Goal: Transaction & Acquisition: Purchase product/service

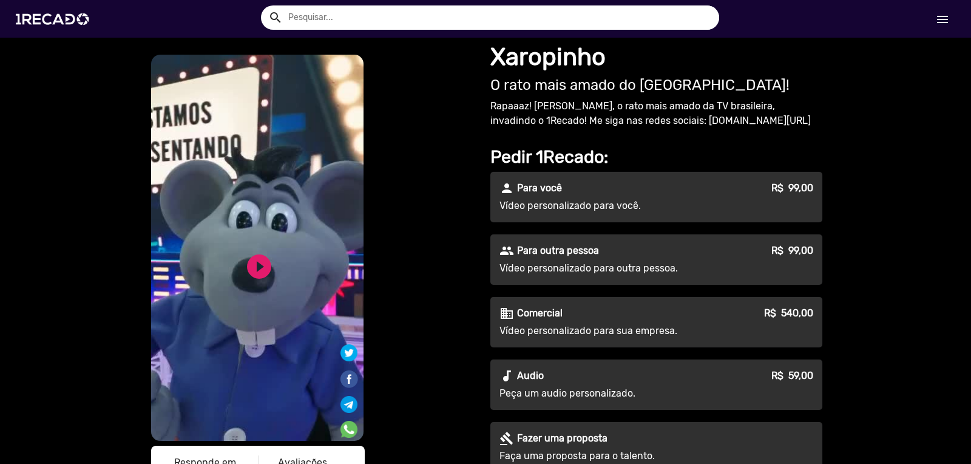
click at [566, 194] on div "person Para você R$ 99,00" at bounding box center [656, 188] width 314 height 15
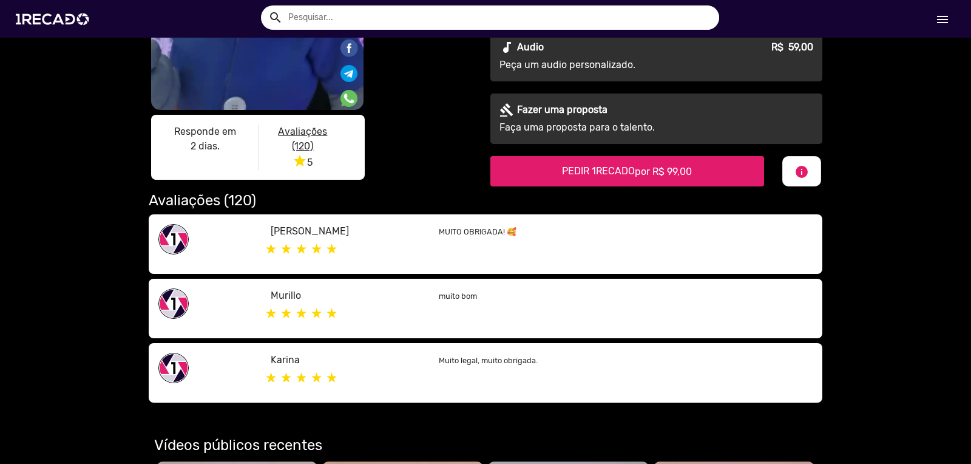
scroll to position [334, 0]
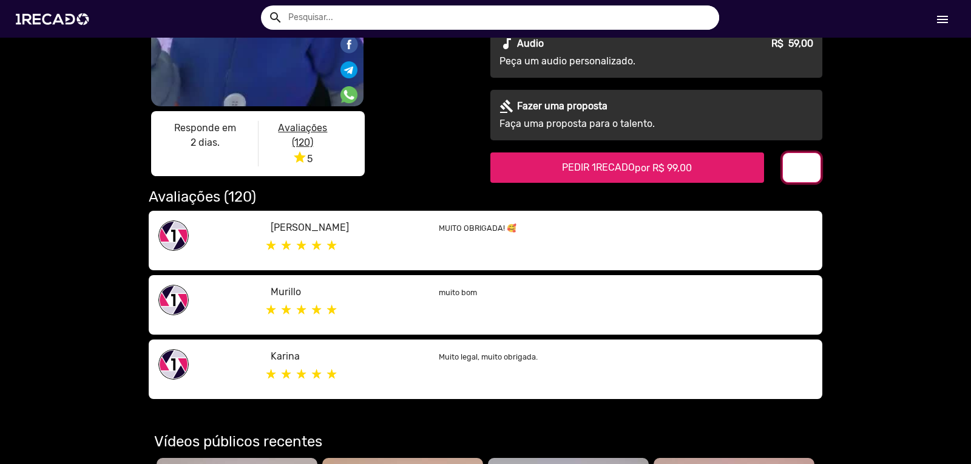
click at [808, 166] on button "info" at bounding box center [801, 167] width 39 height 30
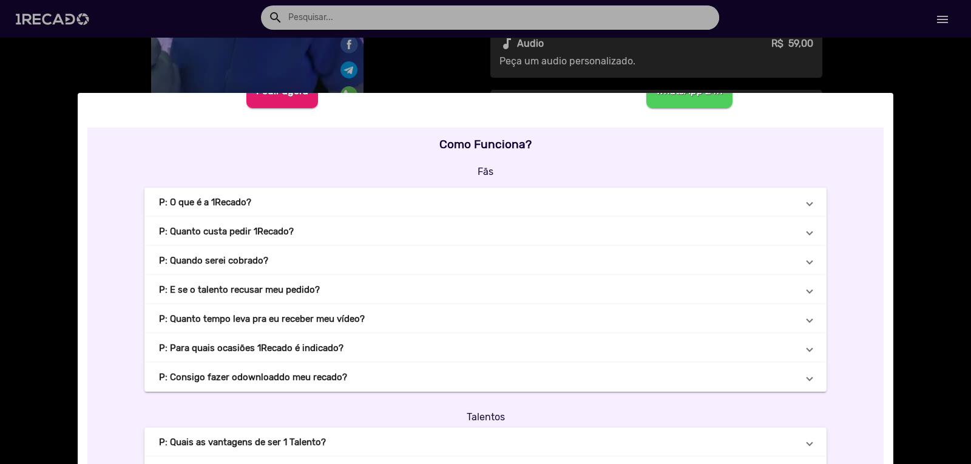
scroll to position [0, 0]
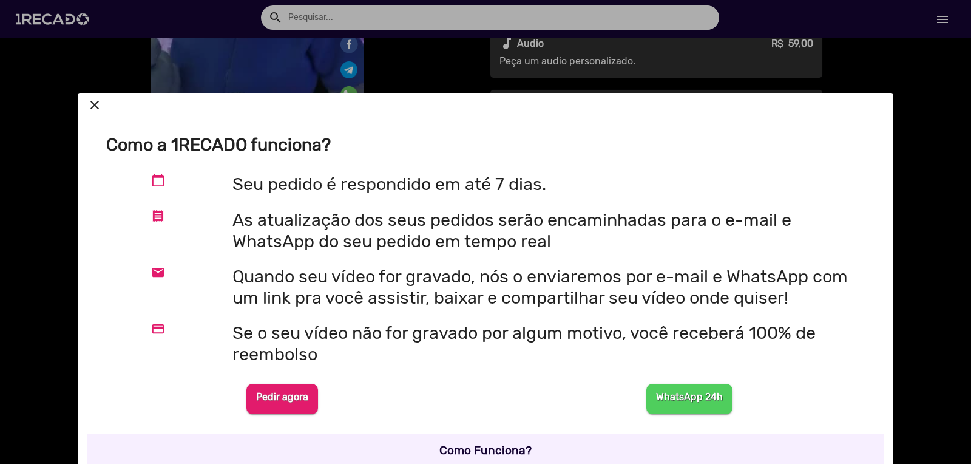
click at [939, 21] on div at bounding box center [485, 232] width 971 height 464
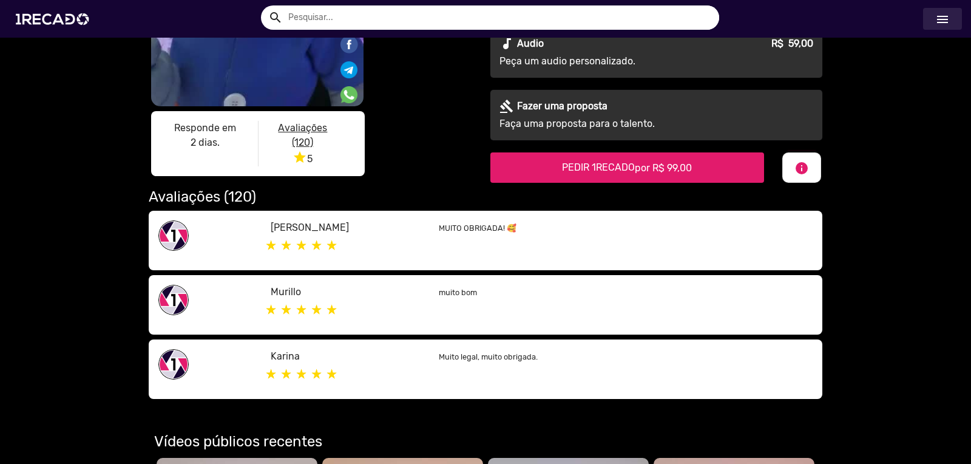
click at [938, 15] on mat-icon "menu" at bounding box center [942, 19] width 15 height 15
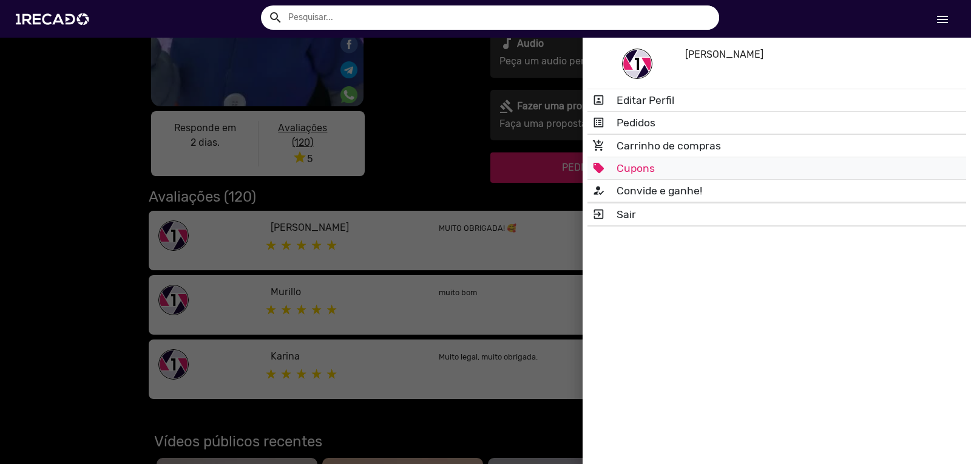
click at [640, 167] on link "local_offer Cupons" at bounding box center [776, 168] width 379 height 22
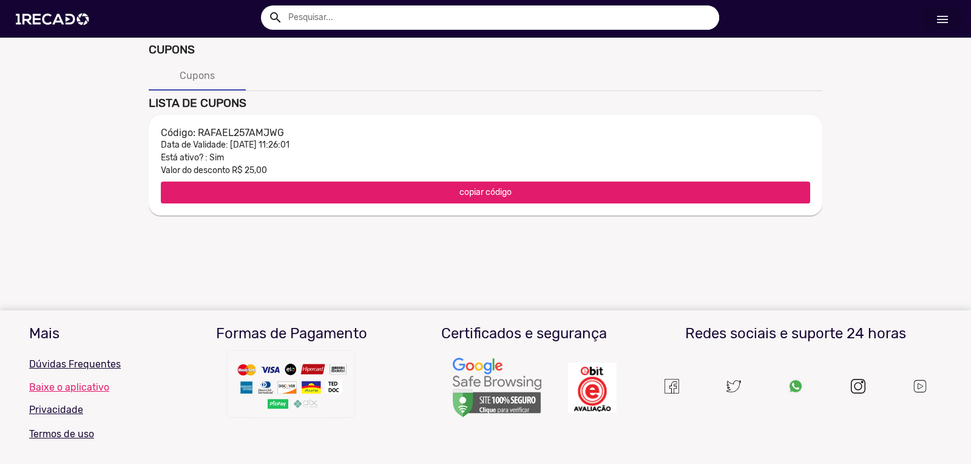
click at [229, 132] on h3 "Código: RAFAEL257AMJWG" at bounding box center [485, 133] width 649 height 12
copy h3 "RAFAEL257AMJWG"
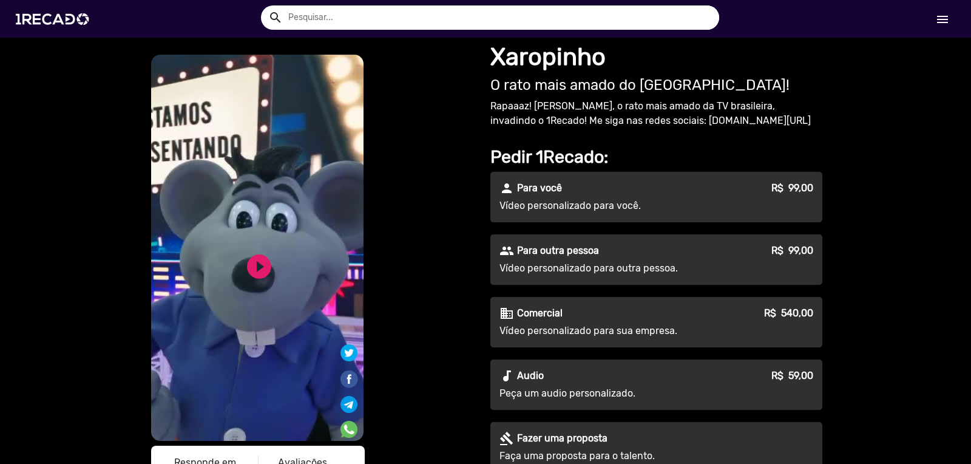
click at [668, 196] on div "person Para você R$ 99,00 Vídeo personalizado para você." at bounding box center [656, 197] width 332 height 50
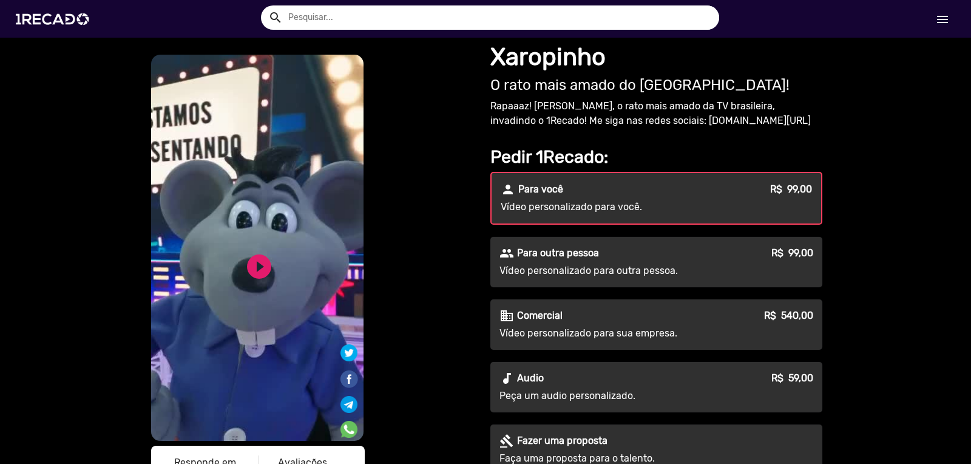
scroll to position [334, 0]
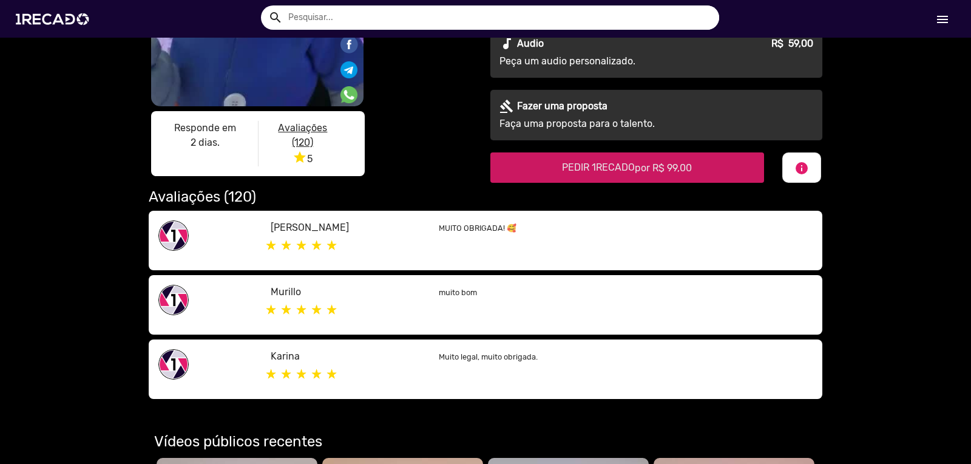
click at [606, 170] on span "PEDIR 1RECADO por R$ 99,00" at bounding box center [627, 167] width 130 height 12
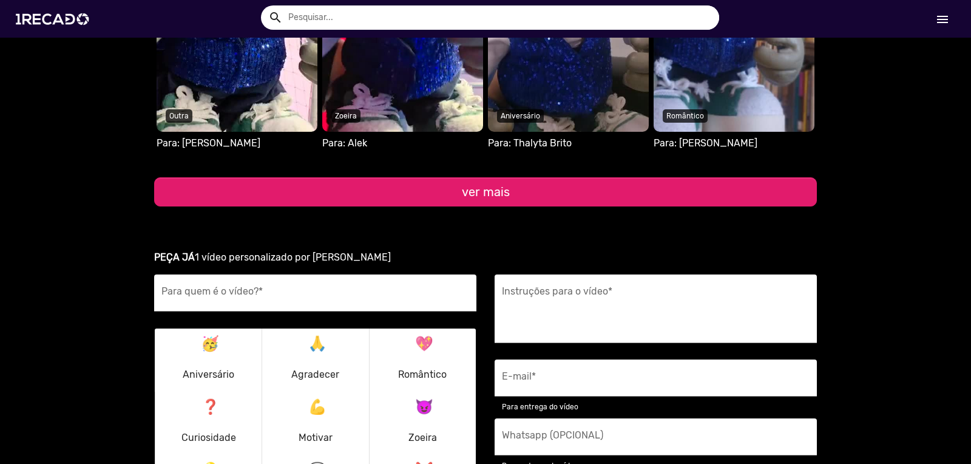
scroll to position [1500, 0]
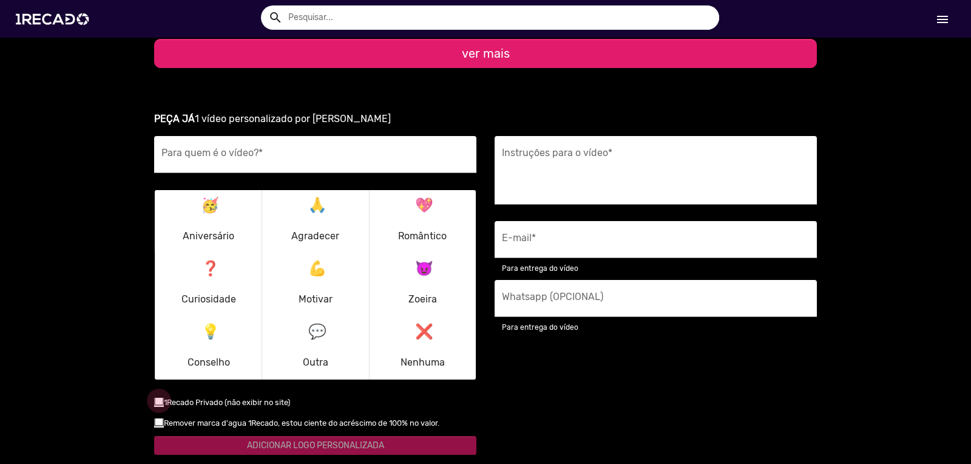
click at [157, 404] on div at bounding box center [159, 401] width 10 height 10
click at [158, 405] on input "checkbox" at bounding box center [158, 405] width 1 height 1
checkbox input "true"
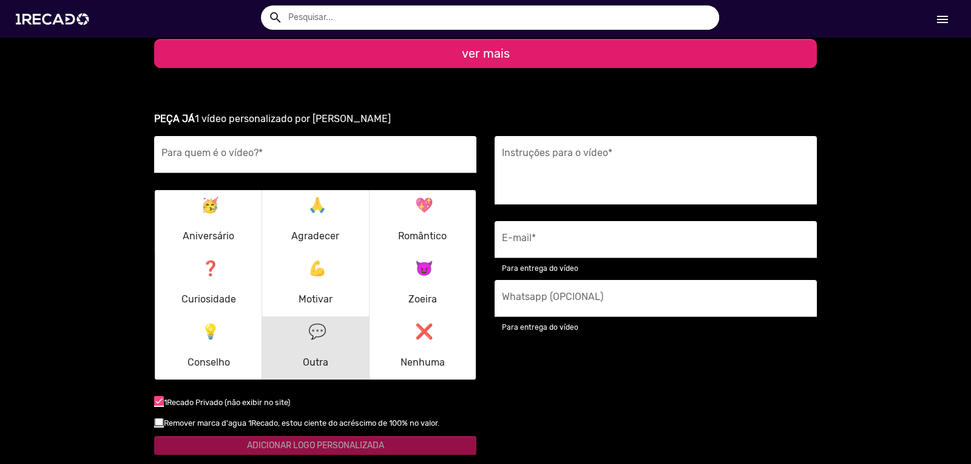
click at [308, 334] on mat-icon "💬" at bounding box center [315, 329] width 15 height 15
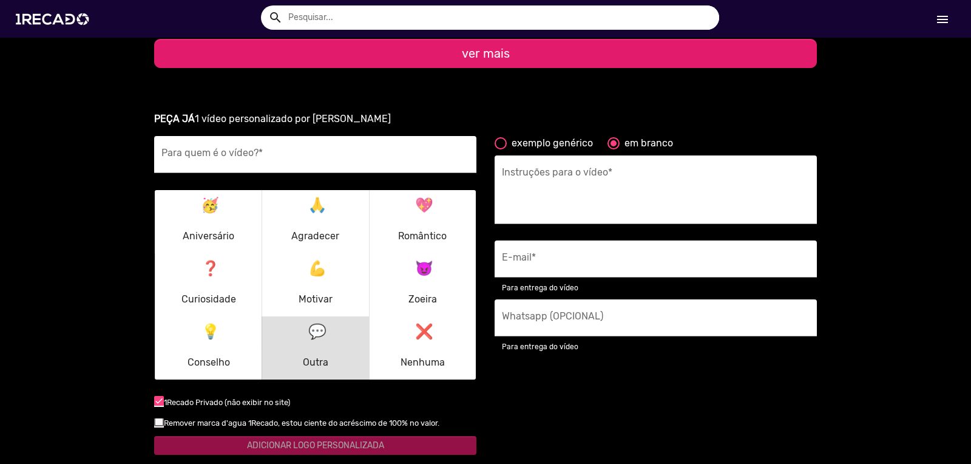
click at [209, 226] on p "🥳 Aniversário" at bounding box center [209, 221] width 52 height 58
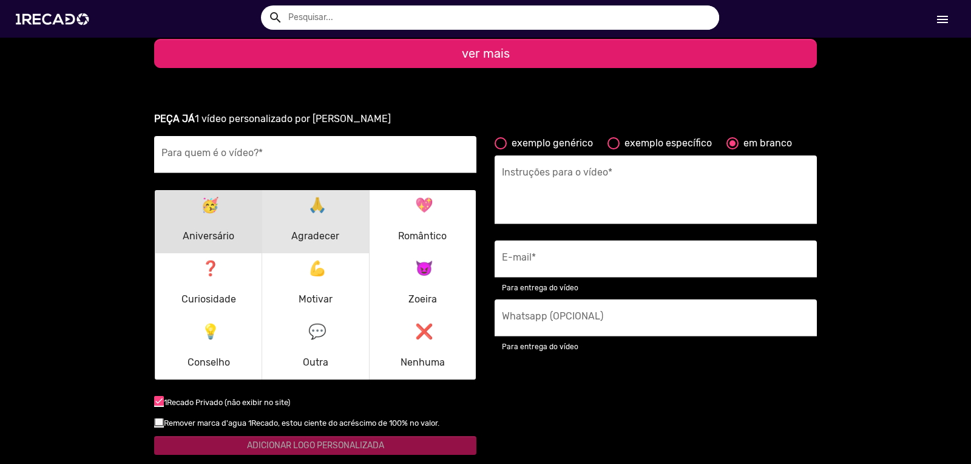
click at [313, 224] on p "🙏 Agradecer" at bounding box center [315, 221] width 48 height 58
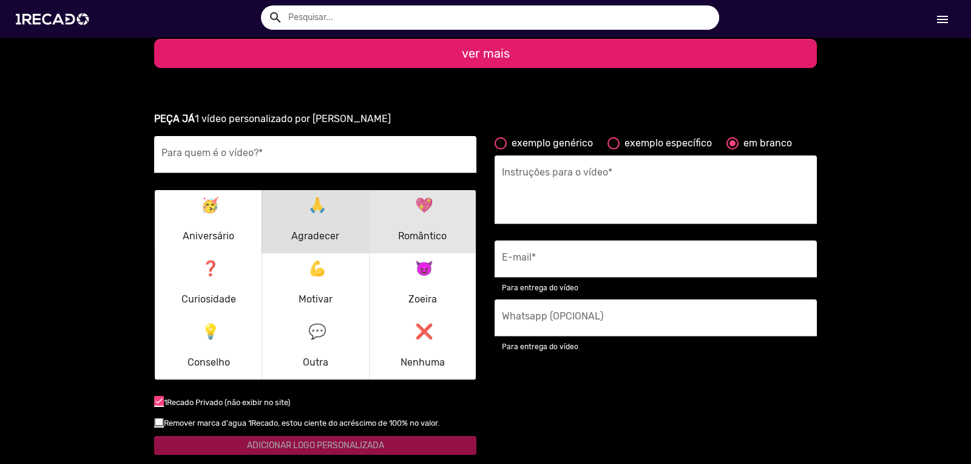
click at [418, 223] on p "💖 Romântico" at bounding box center [422, 221] width 49 height 58
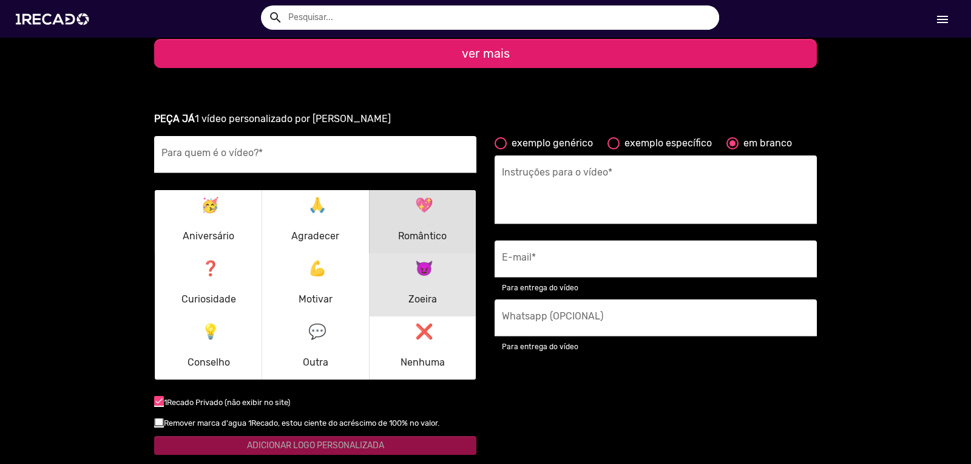
click at [424, 281] on p "😈 Zoeira" at bounding box center [422, 284] width 29 height 58
click at [319, 281] on p "💪 Motivar" at bounding box center [316, 284] width 34 height 58
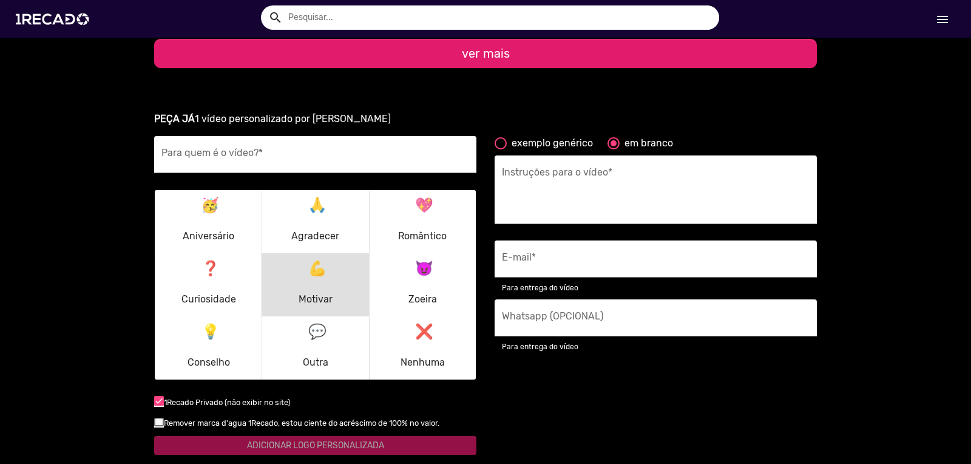
click at [195, 279] on p "❓ Curiosidade" at bounding box center [208, 284] width 55 height 58
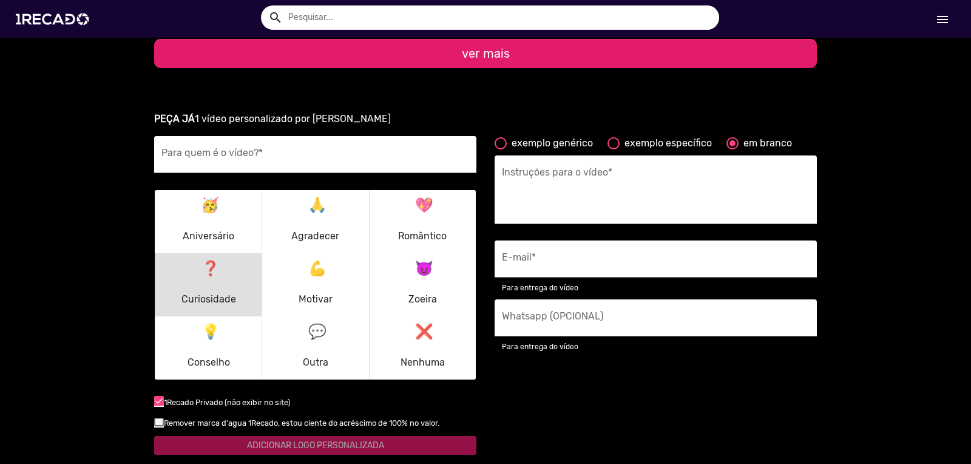
click at [195, 349] on p "💡 Conselho" at bounding box center [209, 348] width 42 height 58
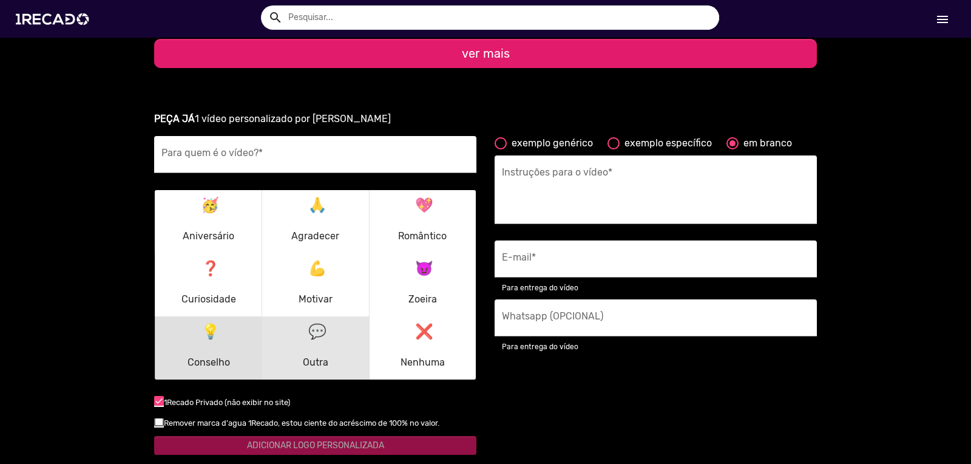
click at [288, 346] on button "💬 Outra" at bounding box center [315, 348] width 101 height 58
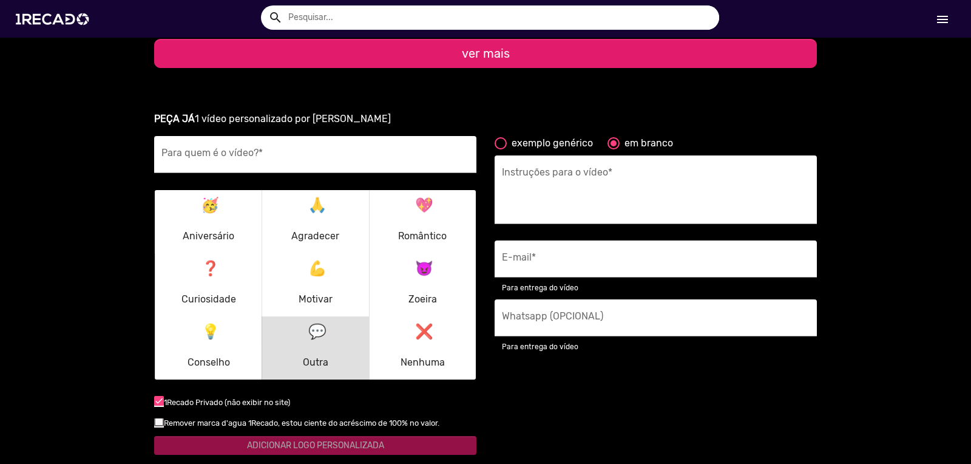
click at [314, 346] on p "💬 Outra" at bounding box center [315, 348] width 25 height 58
click at [568, 270] on input "E-mail *" at bounding box center [656, 262] width 308 height 16
drag, startPoint x: 565, startPoint y: 270, endPoint x: 652, endPoint y: 271, distance: 86.8
click at [652, 270] on input "[EMAIL_ADDRESS][DOMAIN_NAME]" at bounding box center [656, 262] width 308 height 16
type input "[EMAIL_ADDRESS][DOMAIN_NAME]"
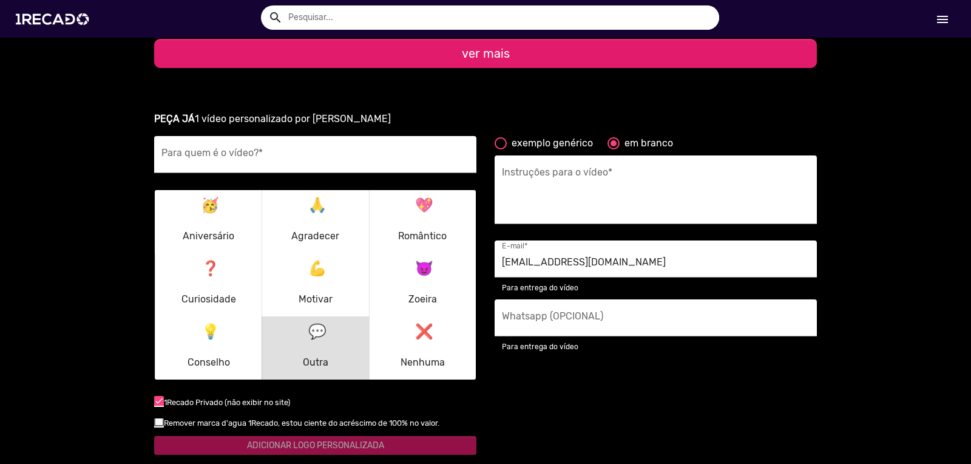
click at [889, 255] on ur-book-modal "PEÇA JÁ 1 vídeo personalizado por [PERSON_NAME] Para quem é o vídeo? * 🥳 Aniver…" at bounding box center [485, 316] width 971 height 439
click at [649, 327] on input "Whatsapp (OPCIONAL)" at bounding box center [656, 321] width 308 height 16
type input "[PHONE_NUMBER]"
click at [869, 266] on ur-book-modal "PEÇA JÁ 1 vídeo personalizado por [PERSON_NAME] Para quem é o vídeo? * 🥳 Aniver…" at bounding box center [485, 316] width 971 height 439
click at [871, 240] on ur-book-modal "PEÇA JÁ 1 vídeo personalizado por [PERSON_NAME] Para quem é o vídeo? * 🥳 Aniver…" at bounding box center [485, 316] width 971 height 439
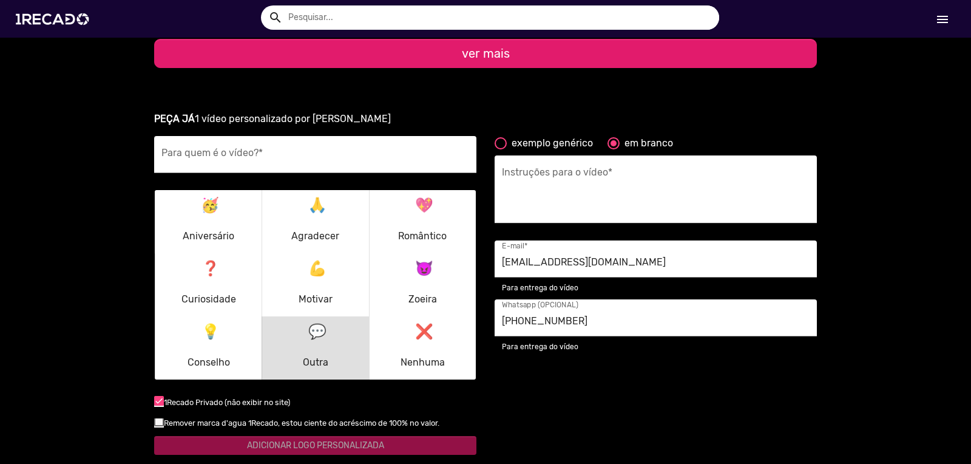
click at [576, 182] on textarea "Instruções para o vídeo *" at bounding box center [656, 193] width 308 height 50
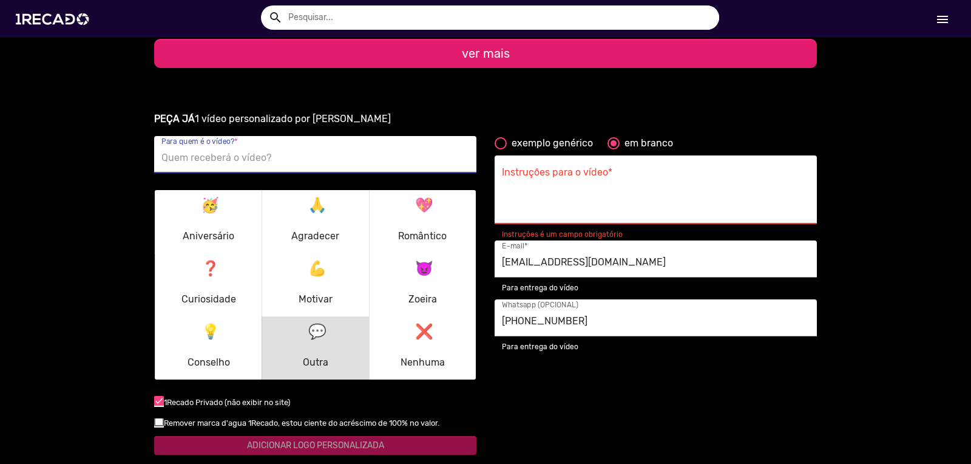
click at [269, 152] on input "Para quem é o vídeo? *" at bounding box center [315, 158] width 308 height 16
paste input "Brinquedo Rock - evento benefi"
drag, startPoint x: 228, startPoint y: 158, endPoint x: 333, endPoint y: 158, distance: 104.4
click at [333, 158] on input "Brinquedo Rock - evento benefi" at bounding box center [315, 158] width 308 height 16
type input "Brinquedo Rock"
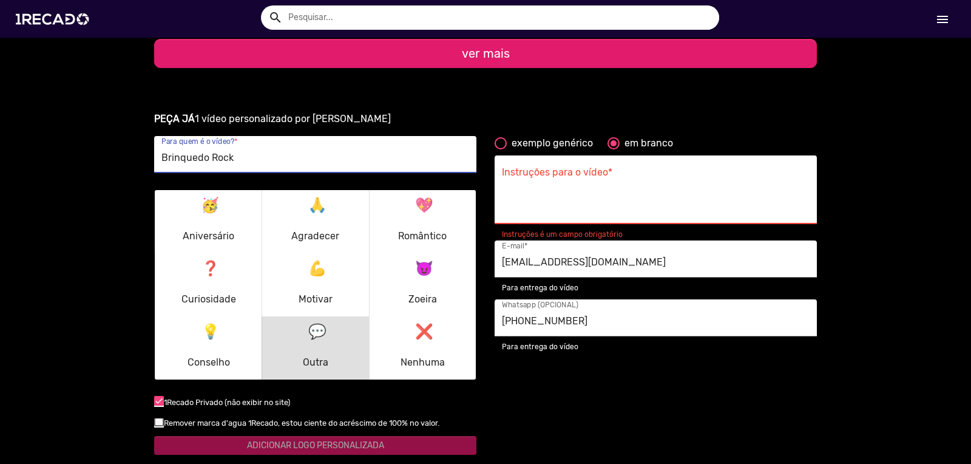
click at [547, 175] on textarea "Instruções para o vídeo *" at bounding box center [656, 193] width 308 height 50
paste textarea "Convidar a todos para o Brinquedo Rock. Um evento beneficente dos Insanos Moto …"
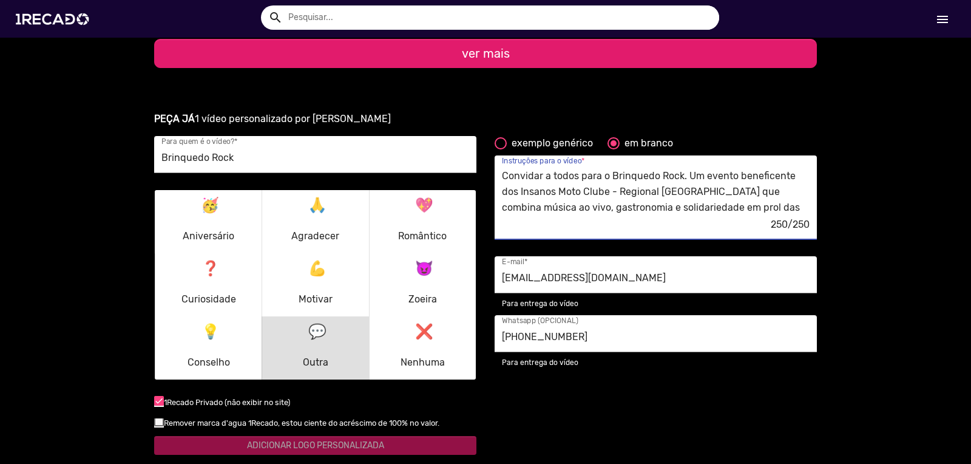
scroll to position [0, 0]
click at [578, 197] on textarea "Convidar a todos para o Brinquedo Rock. Um evento beneficente dos Insanos Moto …" at bounding box center [656, 193] width 308 height 50
paste textarea "Brinquedo Rock 5ª edição! Dia [DATE] 10h, no Espaço Pantanal em [GEOGRAPHIC_DAT…"
click at [591, 192] on textarea "Brinquedo Rock 5ª edição! Dia [DATE] 10h, no Espaço Pantanal em [GEOGRAPHIC_DAT…" at bounding box center [656, 193] width 308 height 50
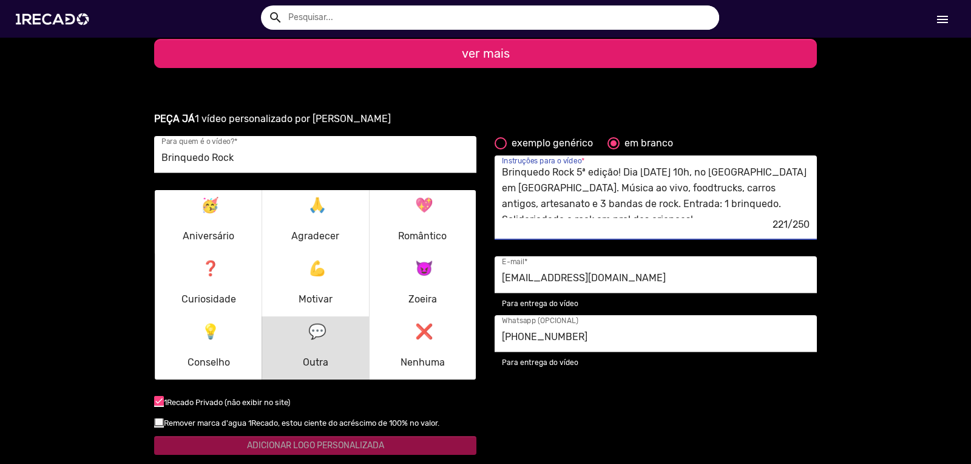
scroll to position [7, 0]
click at [496, 202] on div "Brinquedo Rock 5ª edição! Dia [DATE] 10h, no [GEOGRAPHIC_DATA] em [GEOGRAPHIC_D…" at bounding box center [656, 197] width 322 height 84
click at [502, 202] on textarea "Brinquedo Rock 5ª edição! Dia [DATE] 10h, no [GEOGRAPHIC_DATA] em [GEOGRAPHIC_D…" at bounding box center [656, 193] width 308 height 50
drag, startPoint x: 558, startPoint y: 201, endPoint x: 646, endPoint y: 201, distance: 87.4
click at [646, 201] on textarea "Brinquedo Rock 5ª edição! Dia [DATE] 10h, no [GEOGRAPHIC_DATA] em [GEOGRAPHIC_D…" at bounding box center [656, 193] width 308 height 50
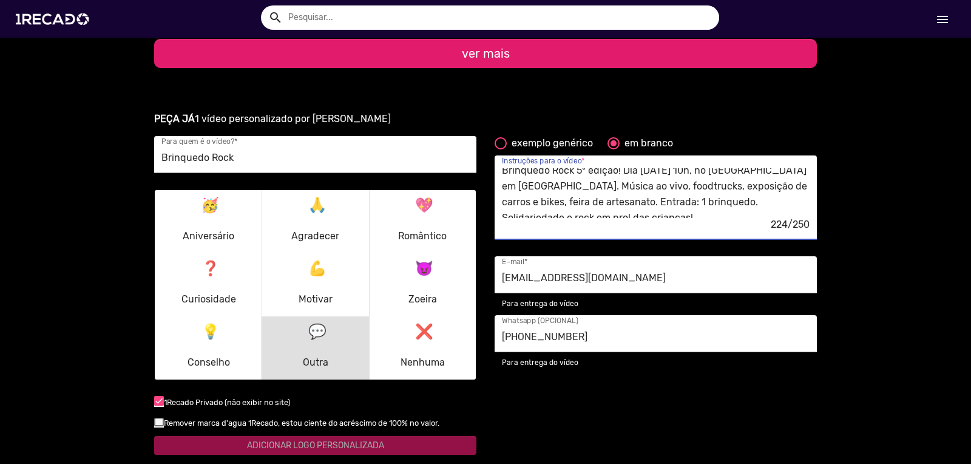
click at [720, 201] on textarea "Brinquedo Rock 5ª edição! Dia [DATE] 10h, no [GEOGRAPHIC_DATA] em [GEOGRAPHIC_D…" at bounding box center [656, 193] width 308 height 50
drag, startPoint x: 721, startPoint y: 200, endPoint x: 726, endPoint y: 212, distance: 13.9
click at [726, 212] on textarea "Brinquedo Rock 5ª edição! Dia [DATE] 10h, no [GEOGRAPHIC_DATA] em [GEOGRAPHIC_D…" at bounding box center [656, 193] width 308 height 50
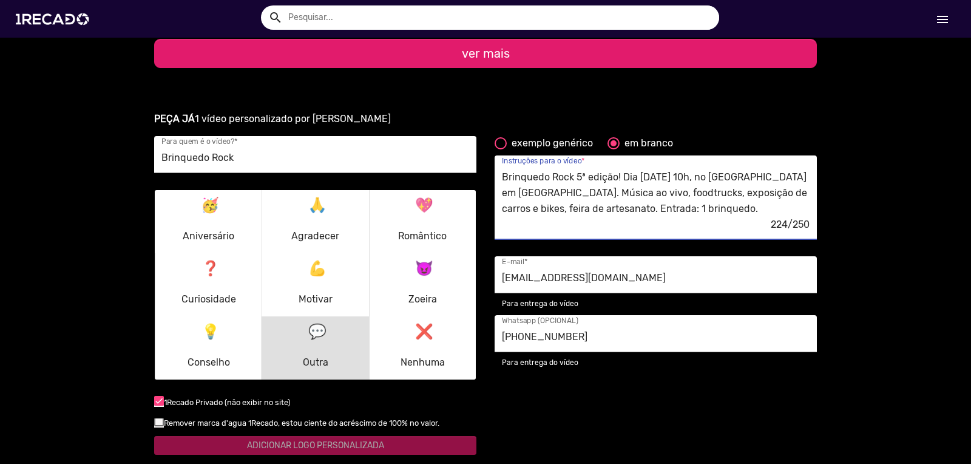
scroll to position [0, 0]
paste textarea "Insanos Moto Clube - Regional [GEOGRAPHIC_DATA]"
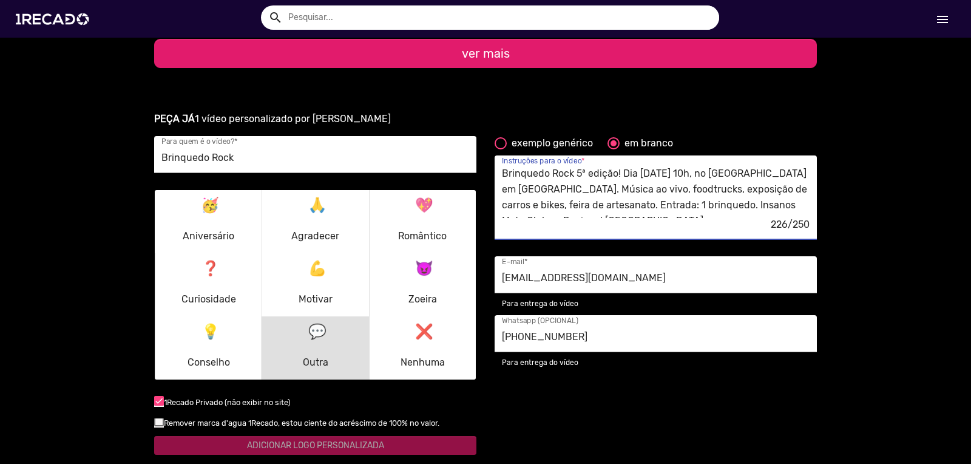
click at [719, 201] on textarea "Brinquedo Rock 5ª edição! Dia [DATE] 10h, no [GEOGRAPHIC_DATA] em [GEOGRAPHIC_D…" at bounding box center [656, 193] width 308 height 50
paste textarea "Um evento beneficente d"
click at [626, 218] on textarea "Brinquedo Rock 5ª edição! Dia [DATE] 10h, no [GEOGRAPHIC_DATA] em [GEOGRAPHIC_D…" at bounding box center [656, 193] width 308 height 50
click at [550, 218] on textarea "Brinquedo Rock 5ª edição! Dia [DATE] 10h, no [GEOGRAPHIC_DATA] em [GEOGRAPHIC_D…" at bounding box center [656, 193] width 308 height 50
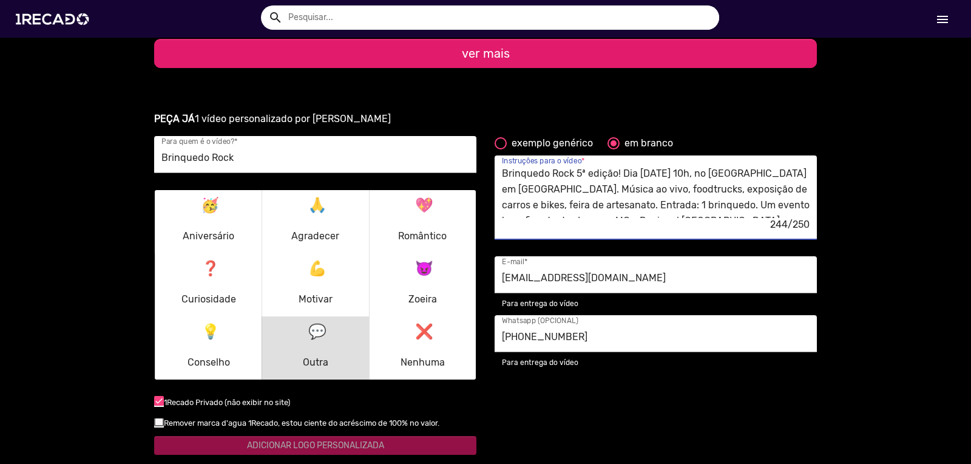
click at [658, 218] on textarea "Brinquedo Rock 5ª edição! Dia [DATE] 10h, no [GEOGRAPHIC_DATA] em [GEOGRAPHIC_D…" at bounding box center [656, 193] width 308 height 50
click at [617, 218] on textarea "Brinquedo Rock 5ª edição! Dia [DATE] 10h, no [GEOGRAPHIC_DATA] em [GEOGRAPHIC_D…" at bounding box center [656, 193] width 308 height 50
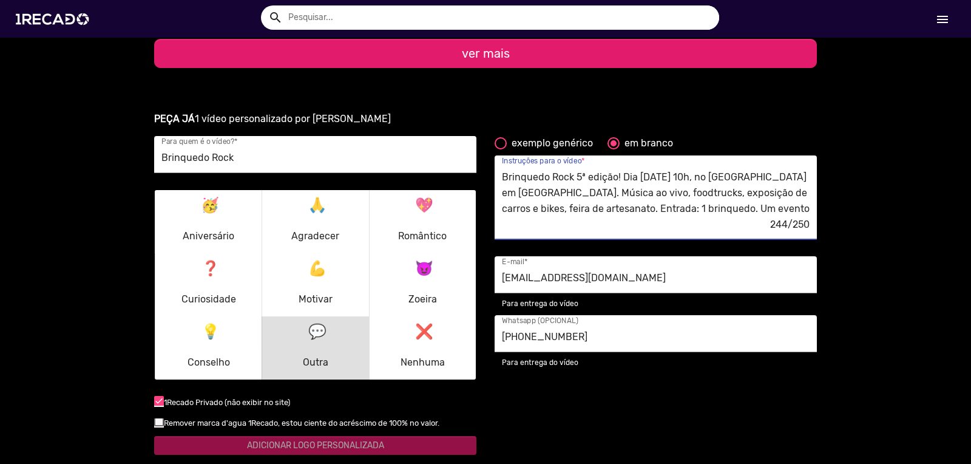
type textarea "Brinquedo Rock 5ª edição! Dia [DATE] 10h, no [GEOGRAPHIC_DATA] em [GEOGRAPHIC_D…"
click at [243, 160] on input "Brinquedo Rock" at bounding box center [315, 158] width 308 height 16
paste input "evento beneficen"
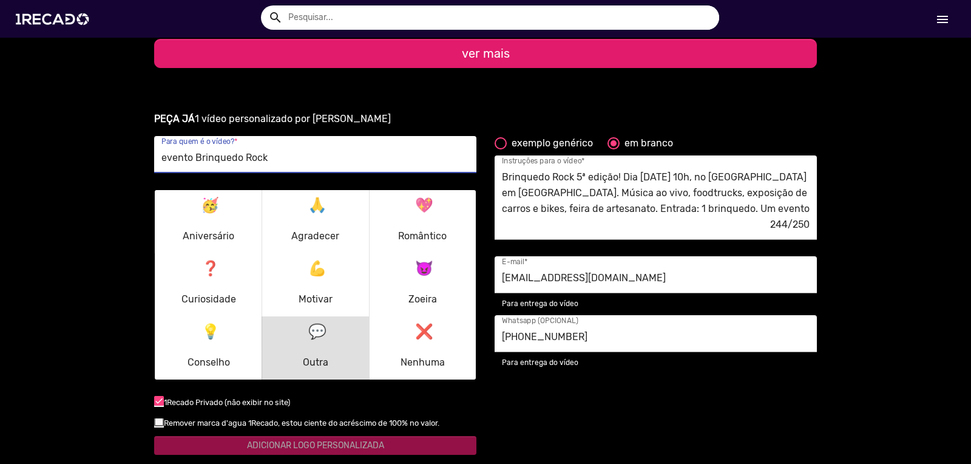
click at [161, 159] on input "evento Brinquedo Rock" at bounding box center [315, 158] width 308 height 16
type input "Evento Brinquedo Rock"
click at [840, 208] on ur-book-modal "PEÇA JÁ 1 vídeo personalizado por [PERSON_NAME] Evento Brinquedo Rock Para quem…" at bounding box center [485, 316] width 971 height 439
click at [660, 177] on textarea "Brinquedo Rock 5ª edição! Dia [DATE] 10h, no [GEOGRAPHIC_DATA] em [GEOGRAPHIC_D…" at bounding box center [656, 193] width 308 height 50
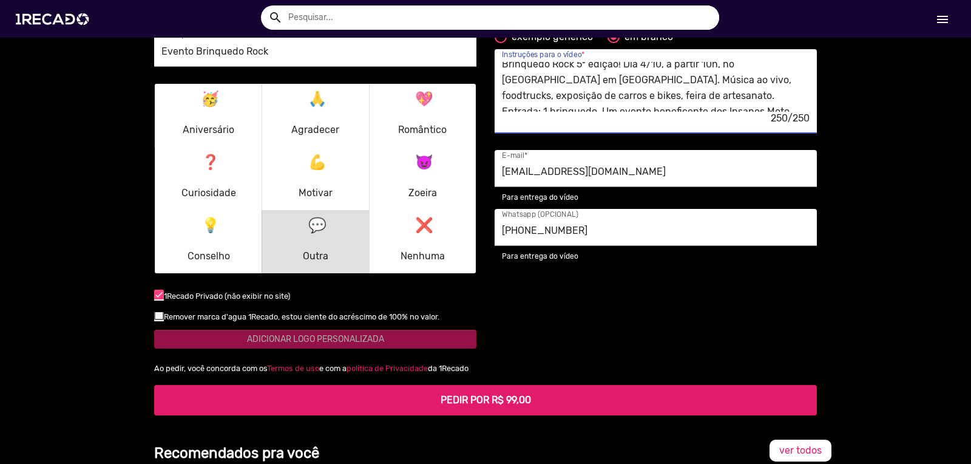
scroll to position [1534, 0]
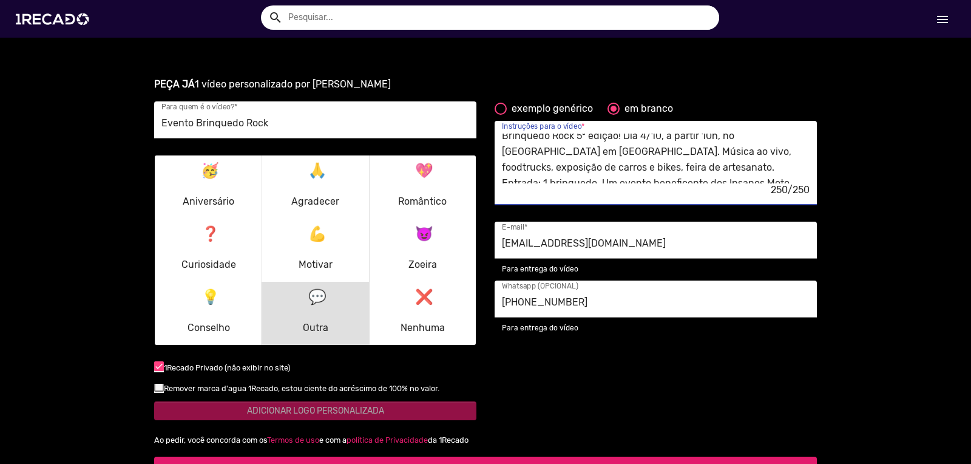
click at [620, 178] on textarea "Brinquedo Rock 5ª edição! Dia 4/10, a partir 10h, no [GEOGRAPHIC_DATA] em [GEOG…" at bounding box center [656, 159] width 308 height 50
type textarea "Brinquedo Rock 5ª edição! Dia 4/10, a partir 10h, no [GEOGRAPHIC_DATA] em [GEOG…"
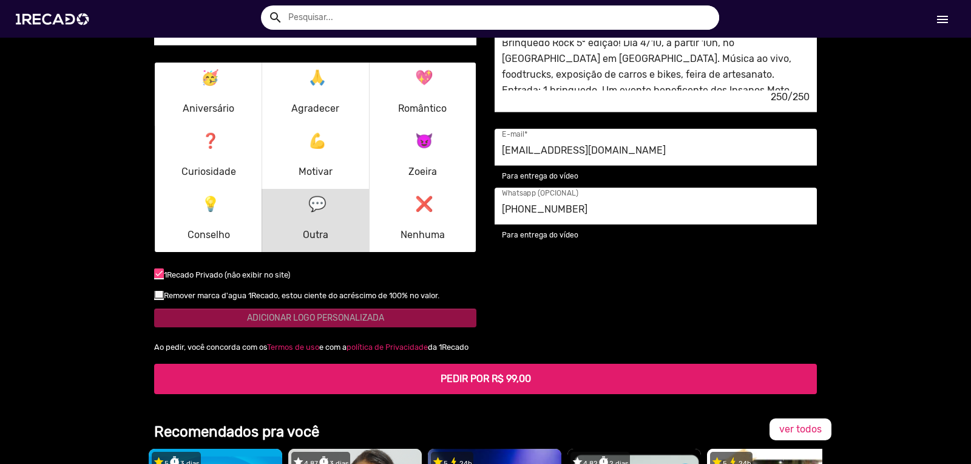
scroll to position [1672, 0]
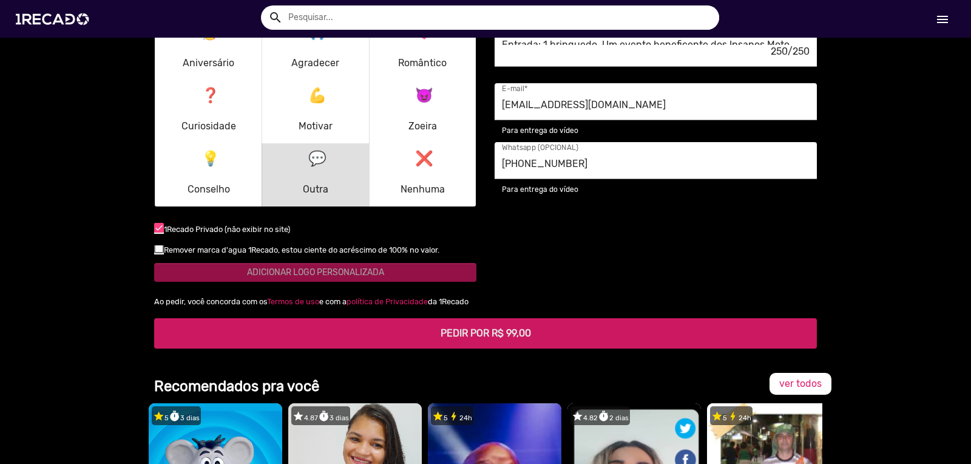
click at [468, 335] on b "PEDIR POR R$ 99,00" at bounding box center [486, 333] width 90 height 12
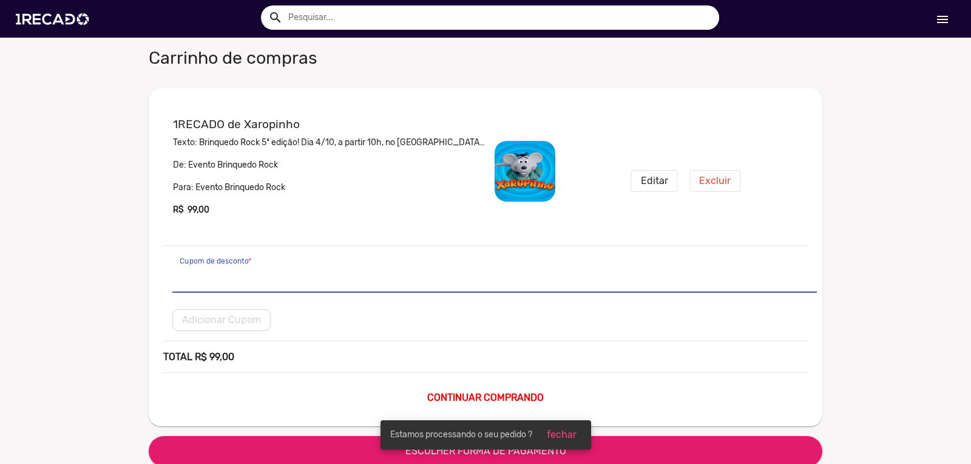
click at [286, 273] on input "Cupom de desconto *" at bounding box center [495, 277] width 630 height 16
paste input "RAFAEL257AMJWG"
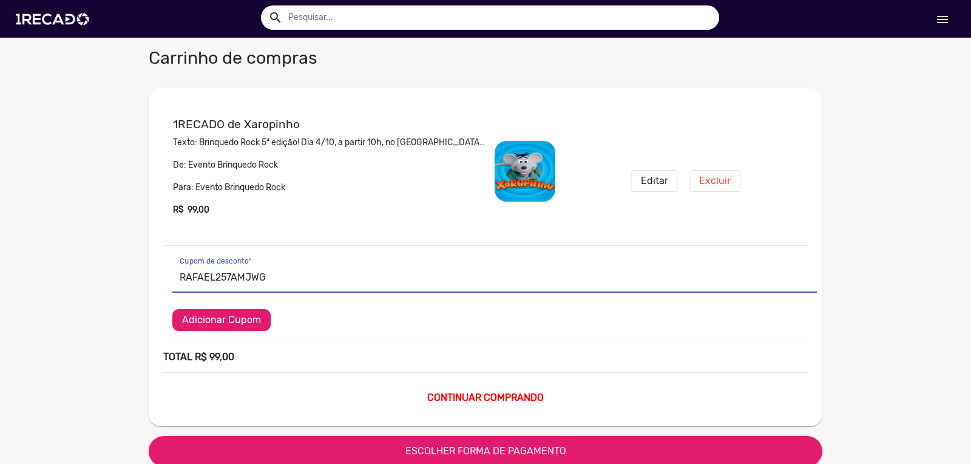
type input "RAFAEL257AMJWG"
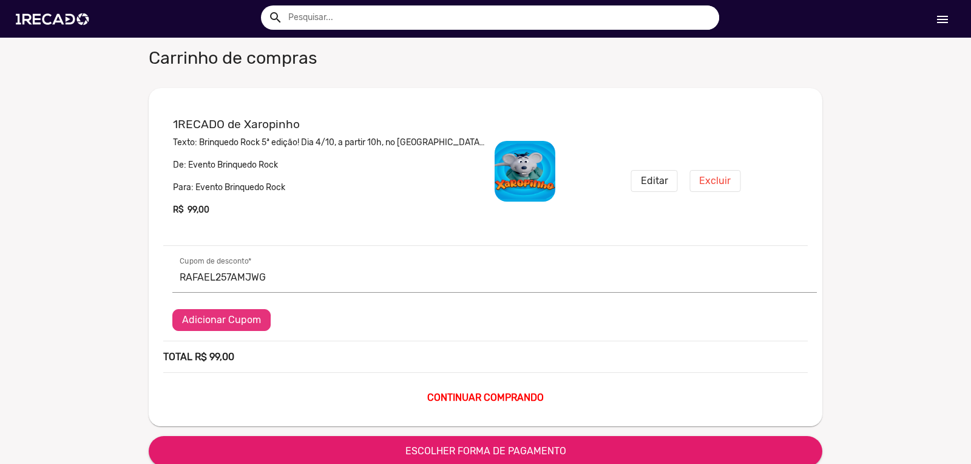
click at [209, 322] on span "Adicionar Cupom" at bounding box center [221, 320] width 79 height 12
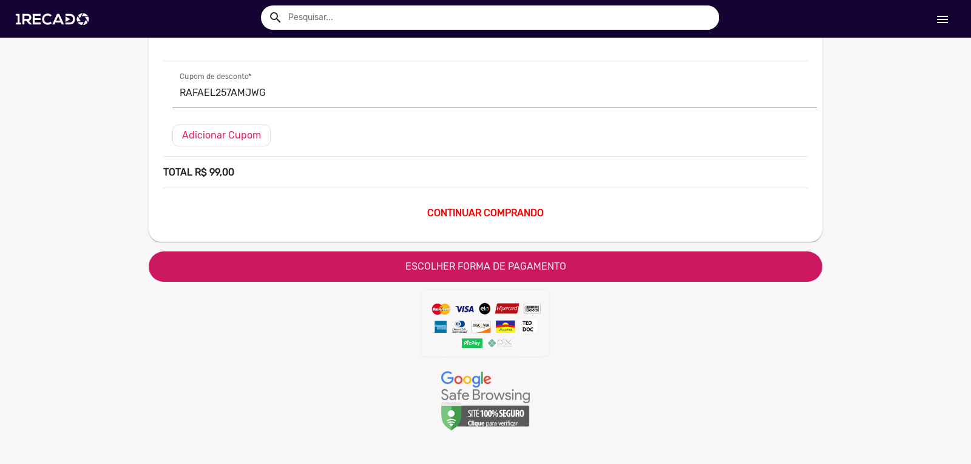
click at [489, 267] on span "ESCOLHER FORMA DE PAGAMENTO" at bounding box center [485, 266] width 161 height 12
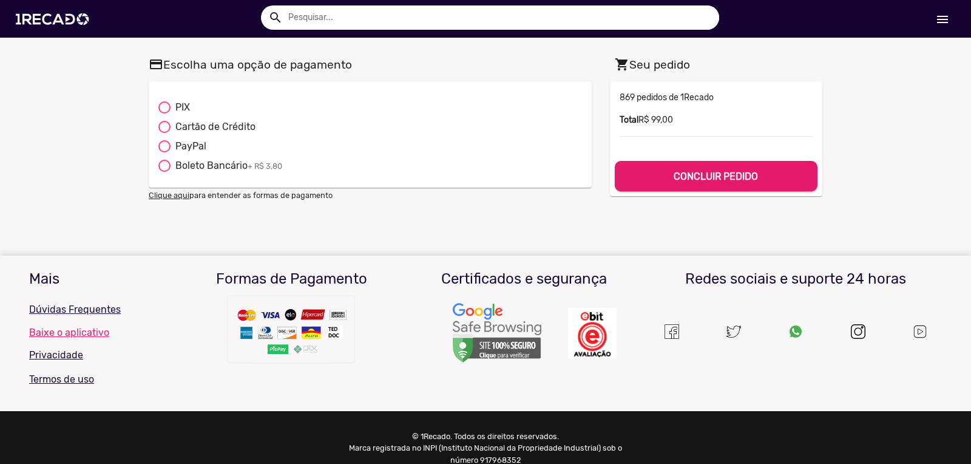
click at [163, 108] on div at bounding box center [164, 107] width 12 height 12
click at [164, 113] on input "PIX" at bounding box center [164, 113] width 1 height 1
radio input "true"
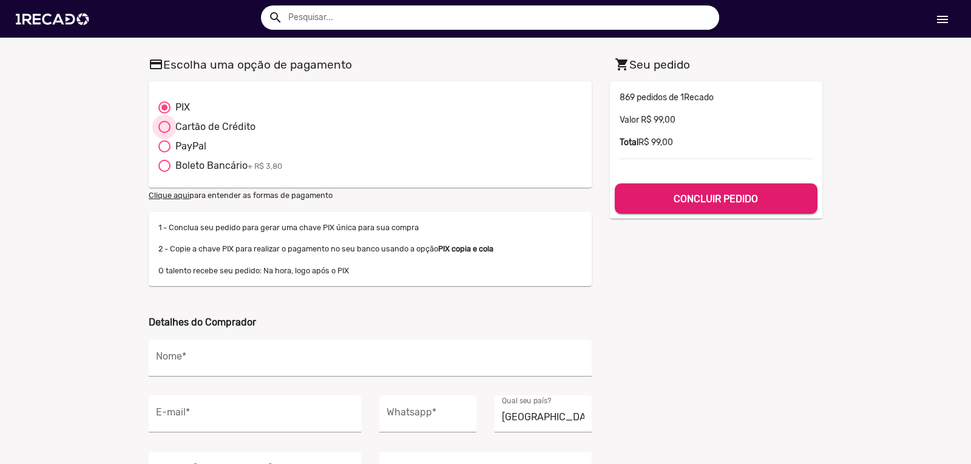
click at [159, 128] on div at bounding box center [164, 127] width 12 height 12
click at [164, 133] on input "Cartão de Crédito" at bounding box center [164, 133] width 1 height 1
radio input "true"
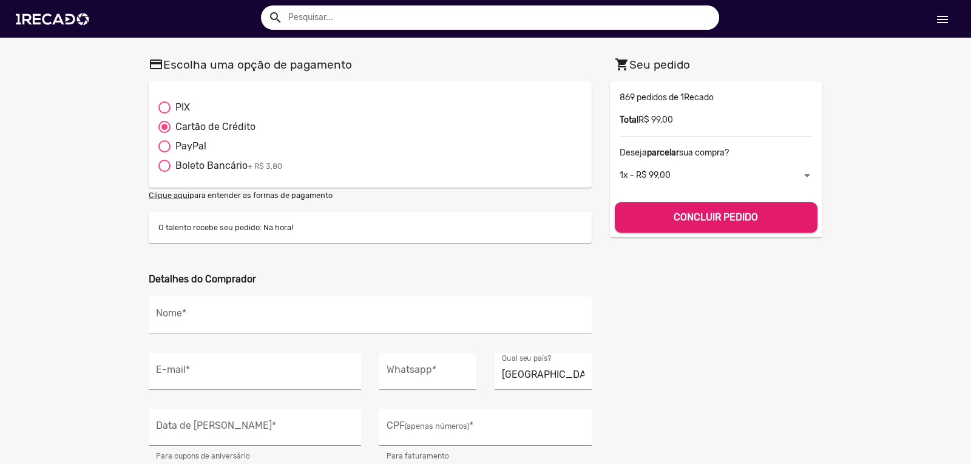
click at [160, 148] on div at bounding box center [164, 146] width 12 height 12
click at [164, 152] on input "PayPal" at bounding box center [164, 152] width 1 height 1
radio input "true"
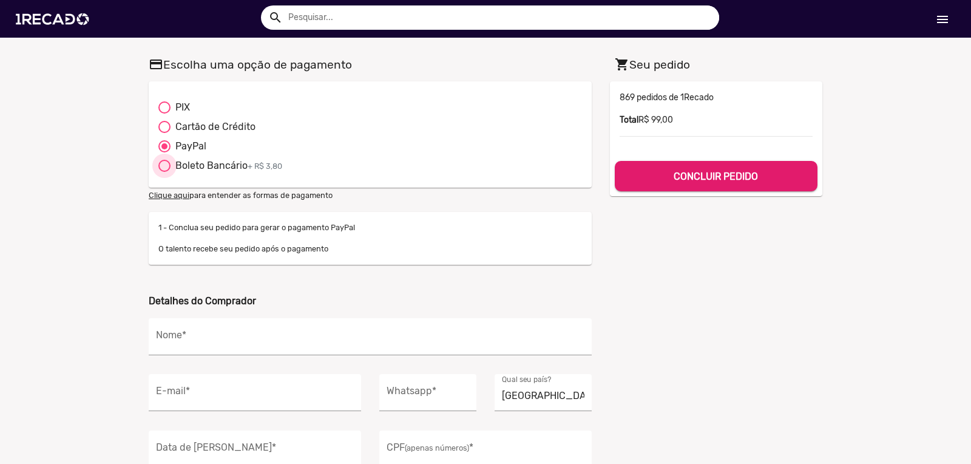
click at [158, 168] on div at bounding box center [164, 166] width 12 height 12
click at [164, 172] on input "Boleto Bancário + R$ 3,80" at bounding box center [164, 172] width 1 height 1
radio input "true"
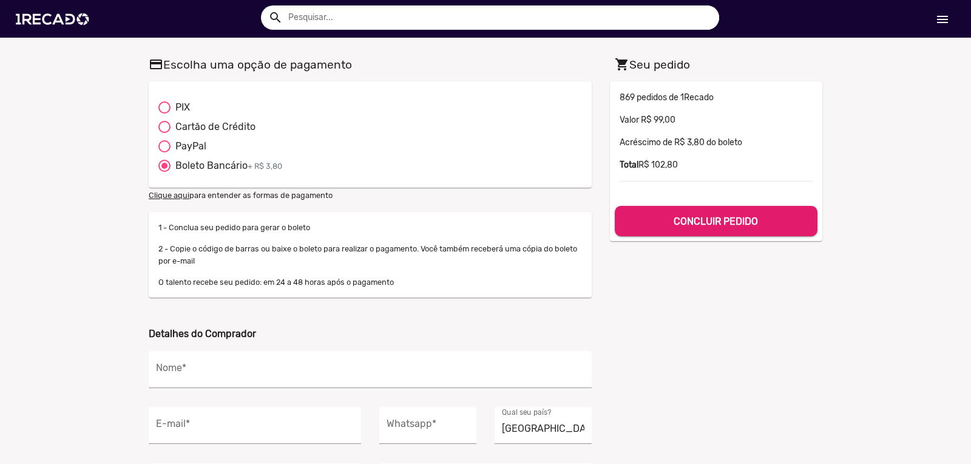
click at [158, 101] on label "PIX" at bounding box center [174, 107] width 32 height 15
click at [164, 113] on input "PIX" at bounding box center [164, 113] width 1 height 1
radio input "true"
